Goal: Information Seeking & Learning: Learn about a topic

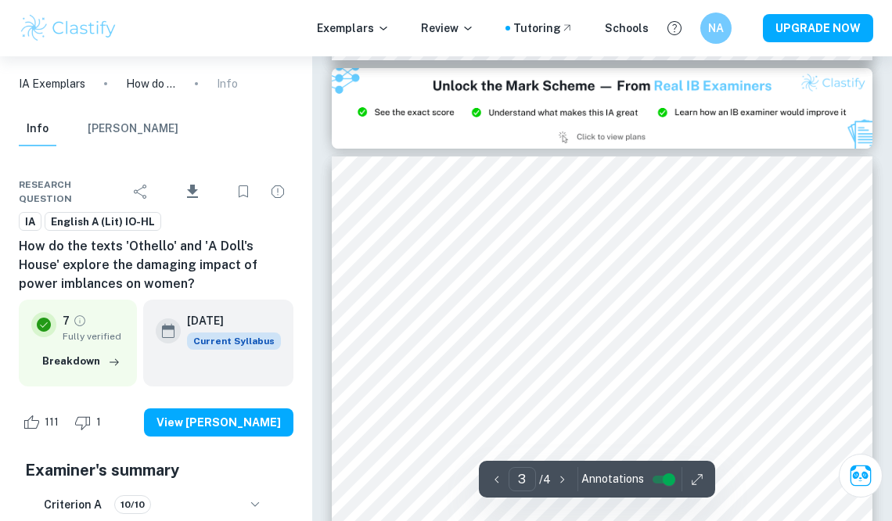
scroll to position [1635, 0]
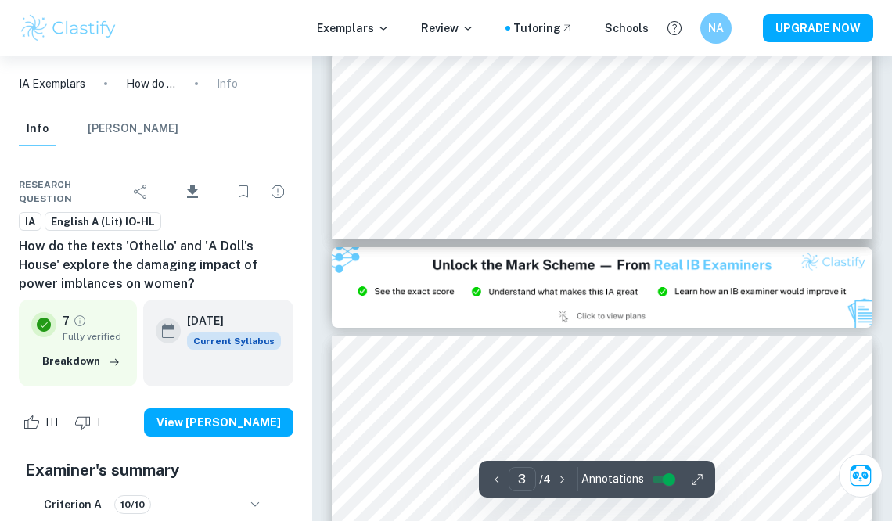
type input "2"
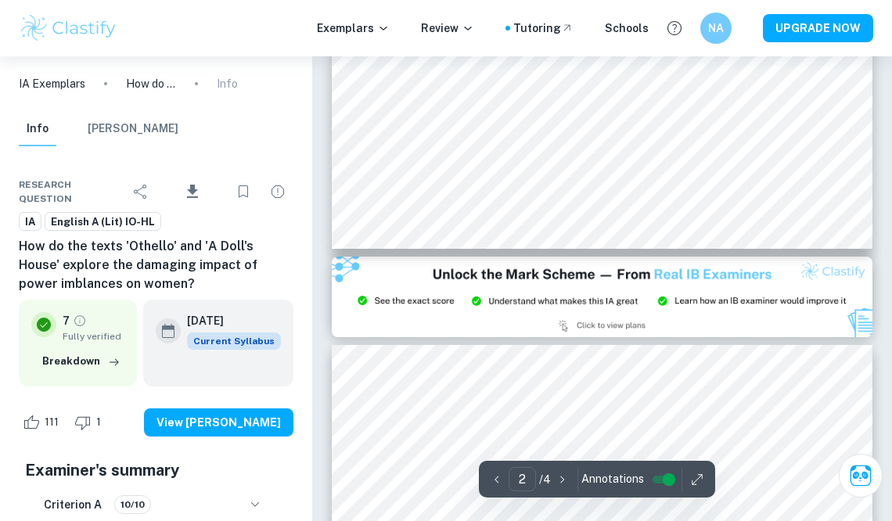
scroll to position [1447, 0]
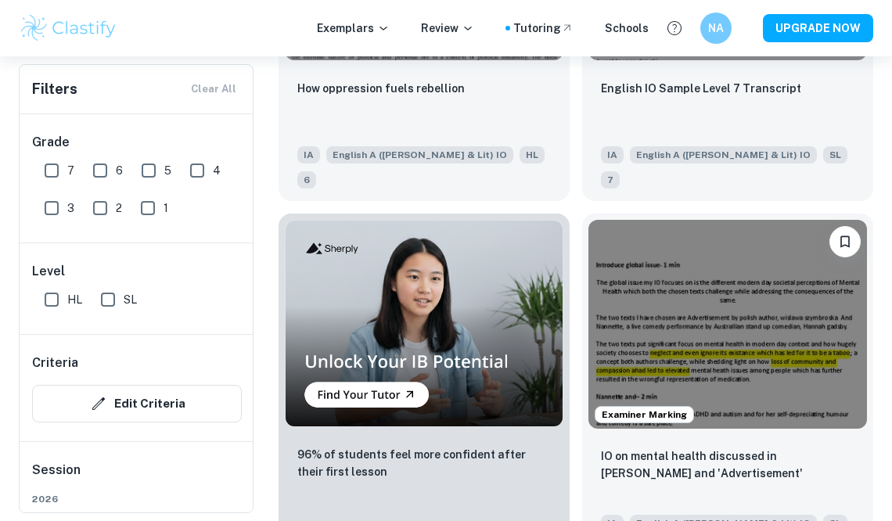
scroll to position [4315, 0]
